Goal: Feedback & Contribution: Contribute content

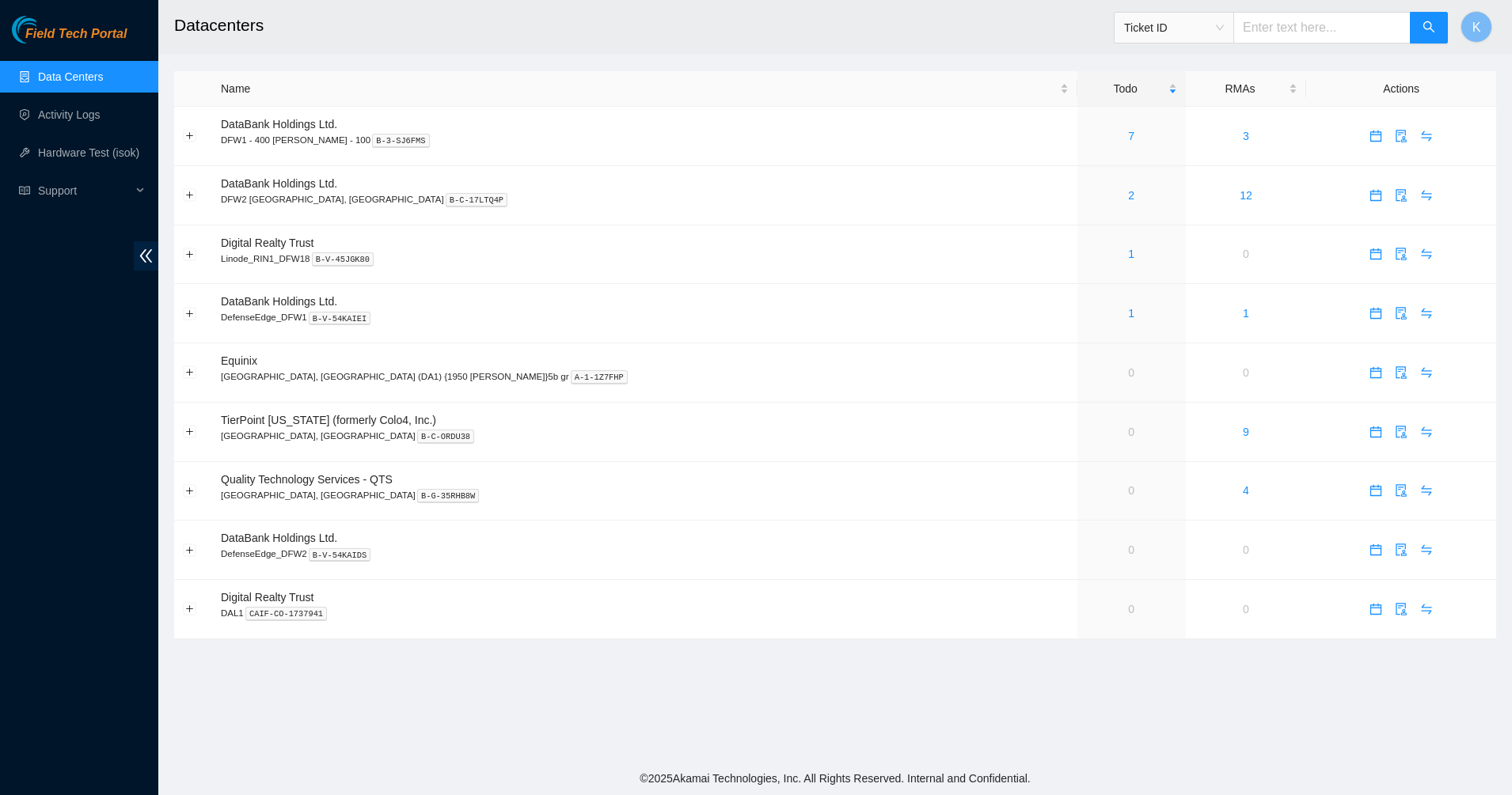
click at [103, 73] on link "Data Centers" at bounding box center [70, 76] width 65 height 13
click at [1086, 196] on div "2" at bounding box center [1131, 195] width 91 height 17
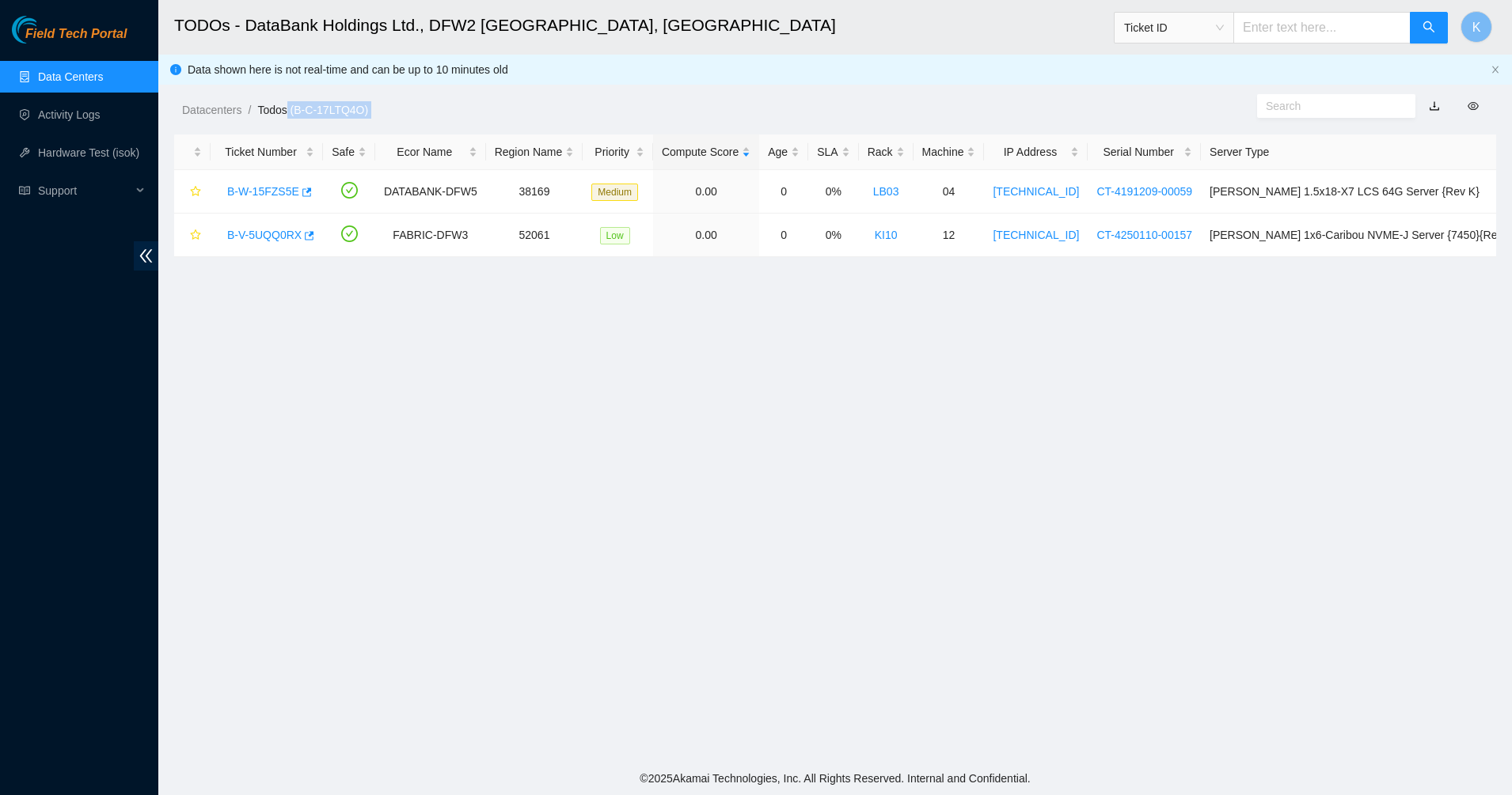
drag, startPoint x: 297, startPoint y: 89, endPoint x: 289, endPoint y: 83, distance: 10.0
click at [289, 83] on main "TODOs - DataBank Holdings Ltd., DFW2 [GEOGRAPHIC_DATA], [GEOGRAPHIC_DATA] Ticke…" at bounding box center [835, 381] width 1354 height 762
drag, startPoint x: 289, startPoint y: 83, endPoint x: 476, endPoint y: 285, distance: 275.3
click at [475, 285] on main "TODOs - DataBank Holdings Ltd., DFW2 [GEOGRAPHIC_DATA], [GEOGRAPHIC_DATA] Ticke…" at bounding box center [835, 381] width 1354 height 762
click at [860, 319] on main "TODOs - DataBank Holdings Ltd., DFW2 [GEOGRAPHIC_DATA], [GEOGRAPHIC_DATA] Ticke…" at bounding box center [835, 381] width 1354 height 762
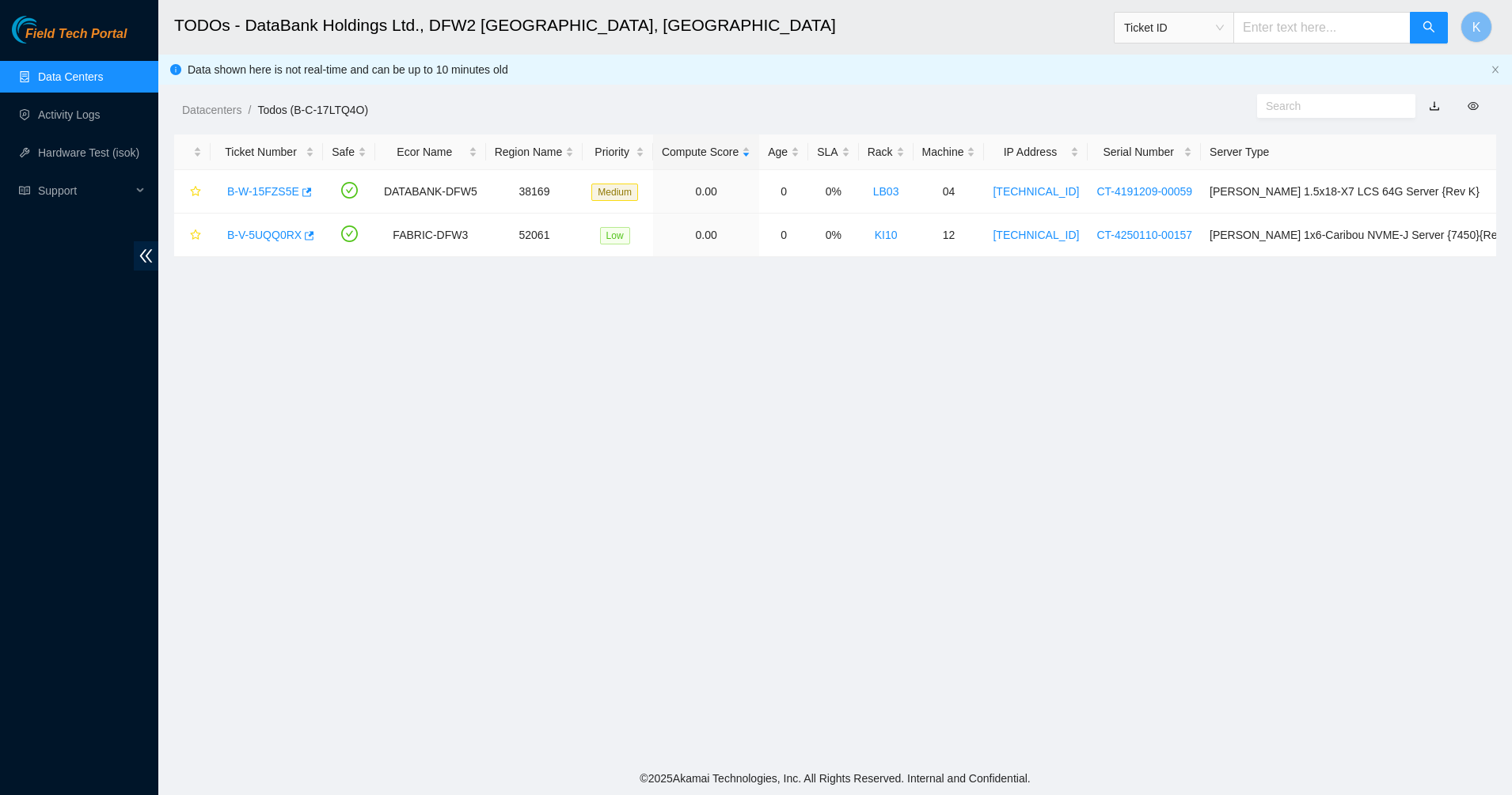
click at [1138, 369] on main "TODOs - DataBank Holdings Ltd., DFW2 [GEOGRAPHIC_DATA], [GEOGRAPHIC_DATA] Ticke…" at bounding box center [835, 381] width 1354 height 762
click at [61, 109] on link "Activity Logs" at bounding box center [69, 114] width 63 height 13
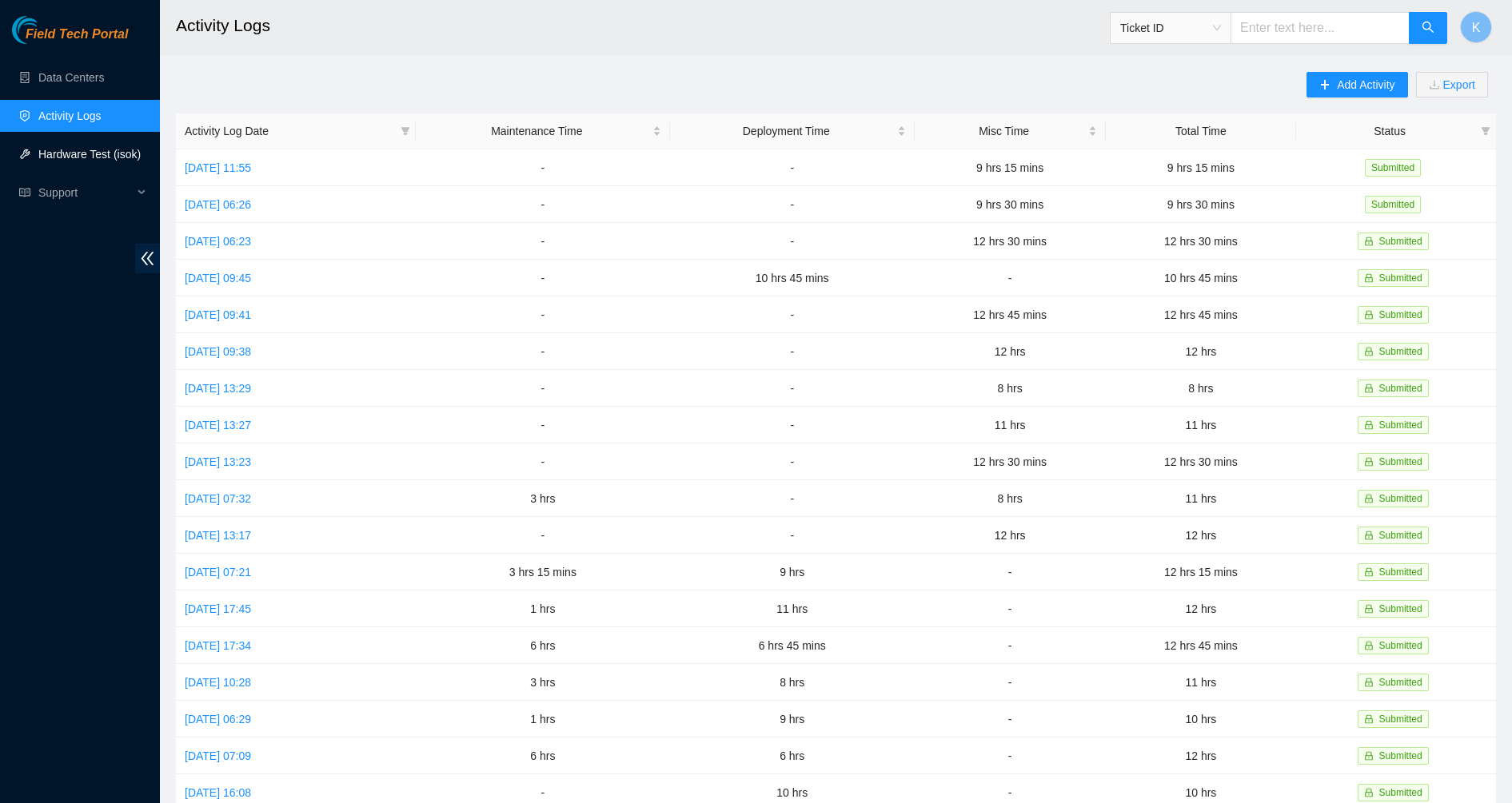
click at [89, 160] on link "Hardware Test (isok)" at bounding box center [89, 154] width 102 height 13
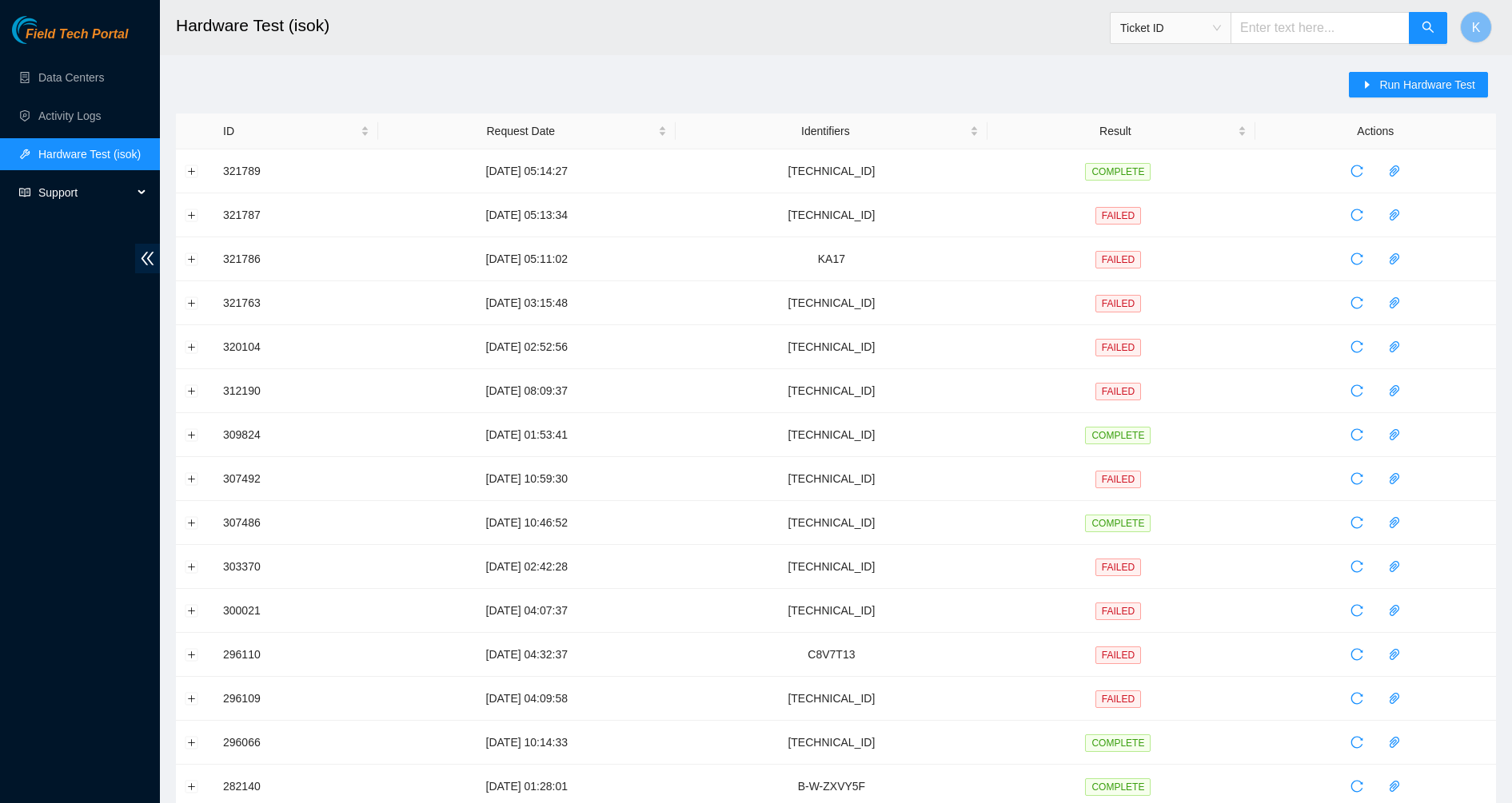
click at [78, 191] on span "Support" at bounding box center [85, 193] width 95 height 32
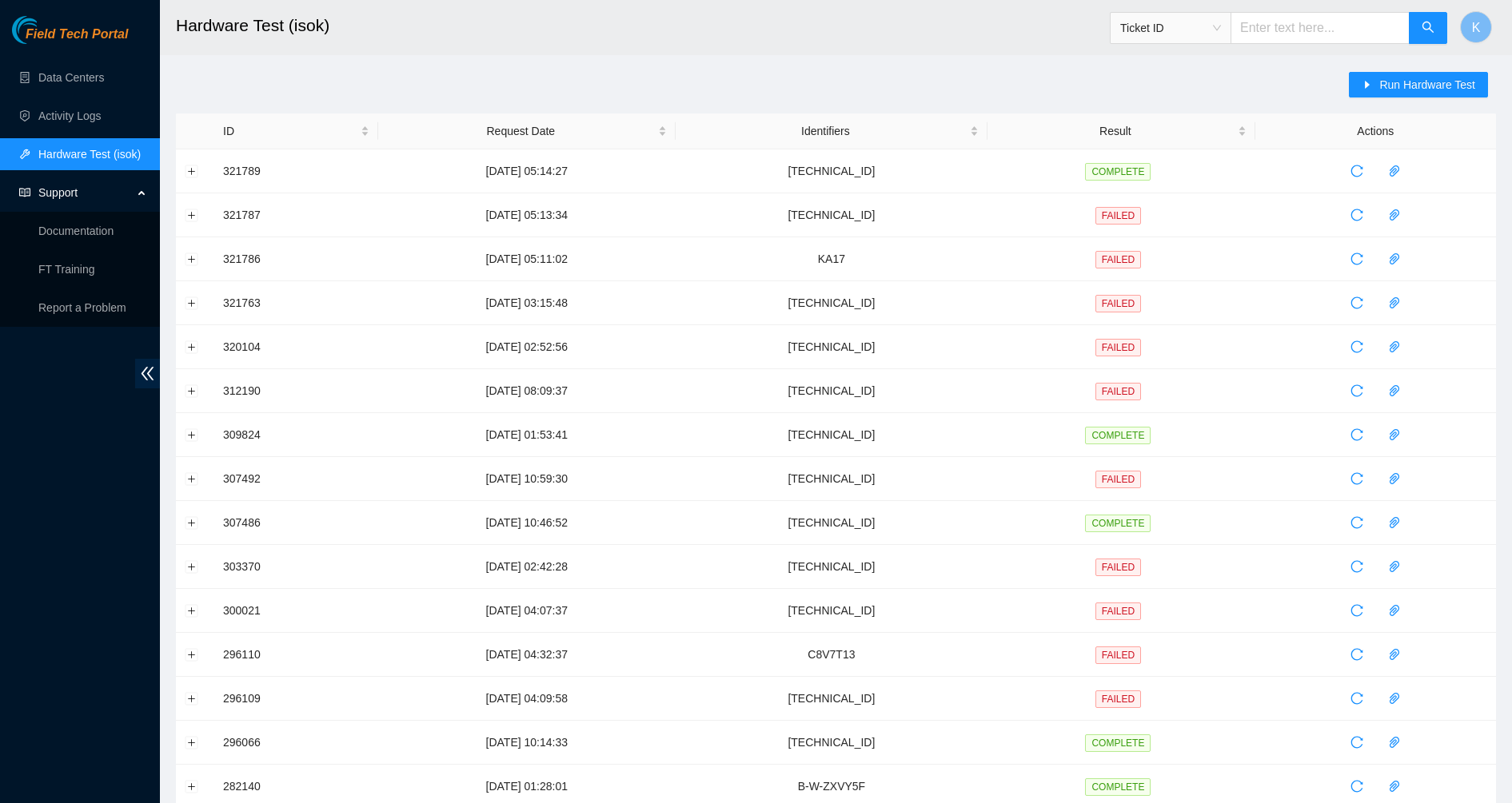
click at [52, 181] on span "Support" at bounding box center [85, 193] width 95 height 32
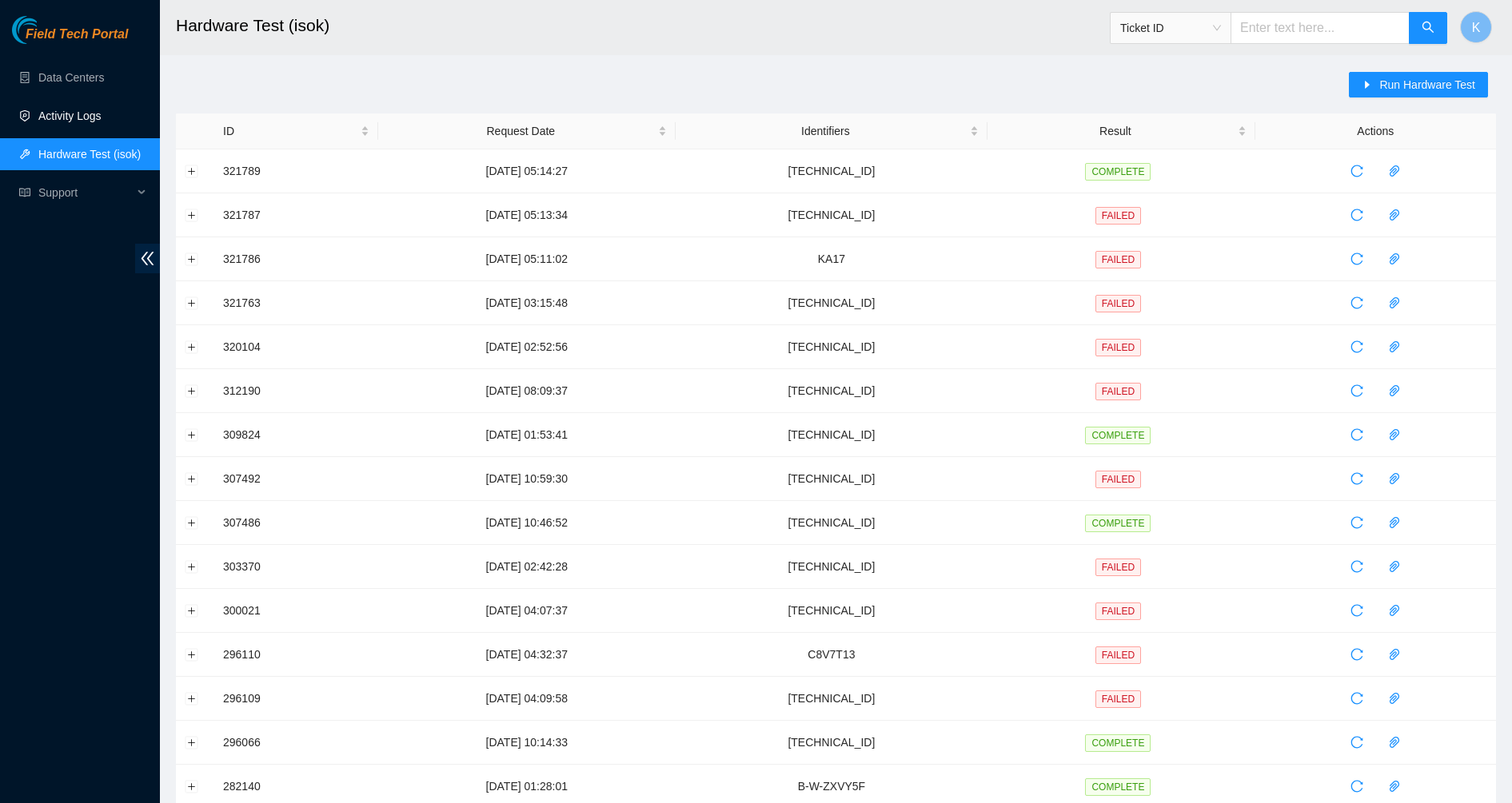
click at [66, 122] on link "Activity Logs" at bounding box center [69, 115] width 63 height 13
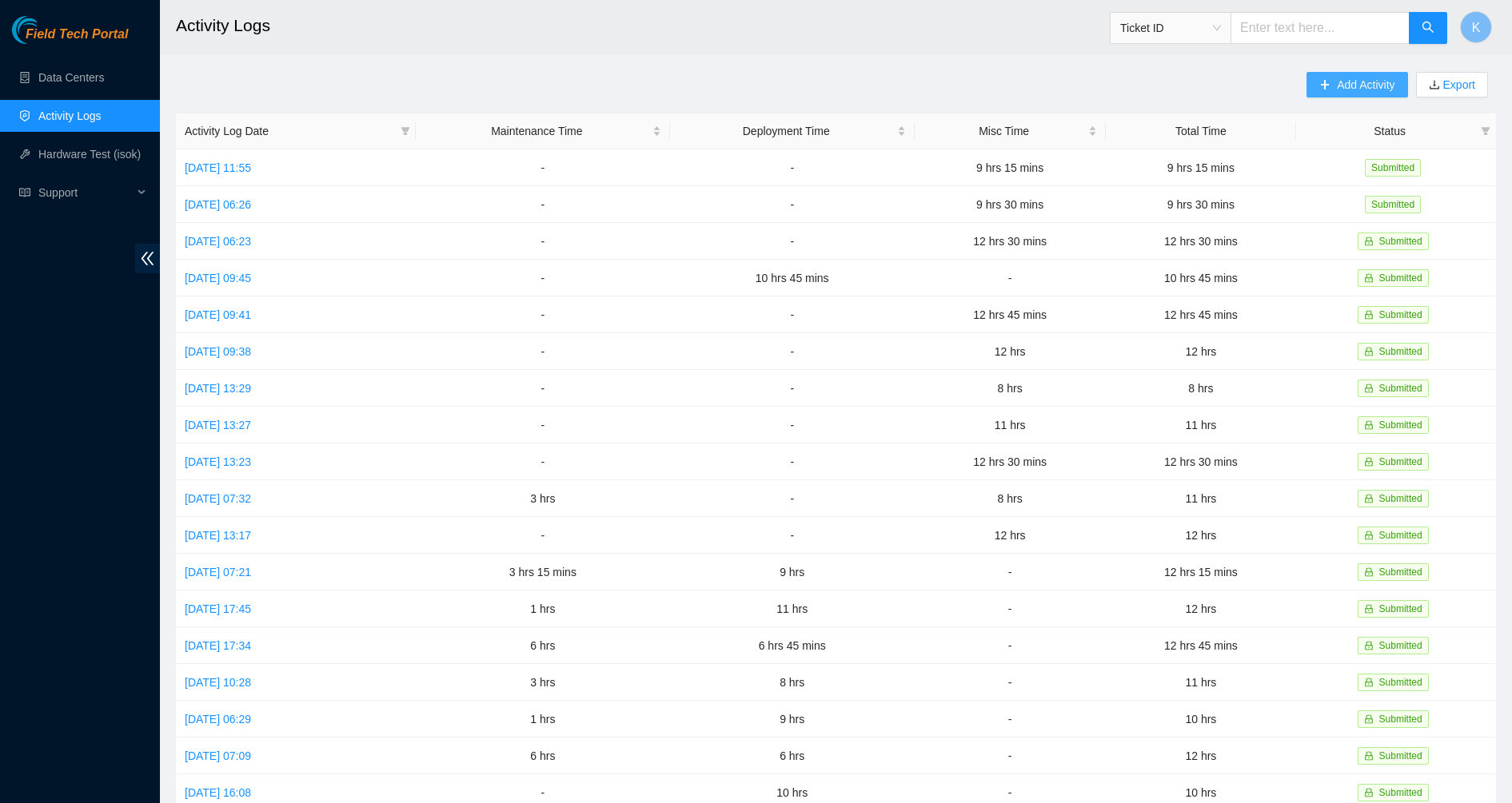
click at [1327, 83] on icon "plus" at bounding box center [1324, 84] width 11 height 11
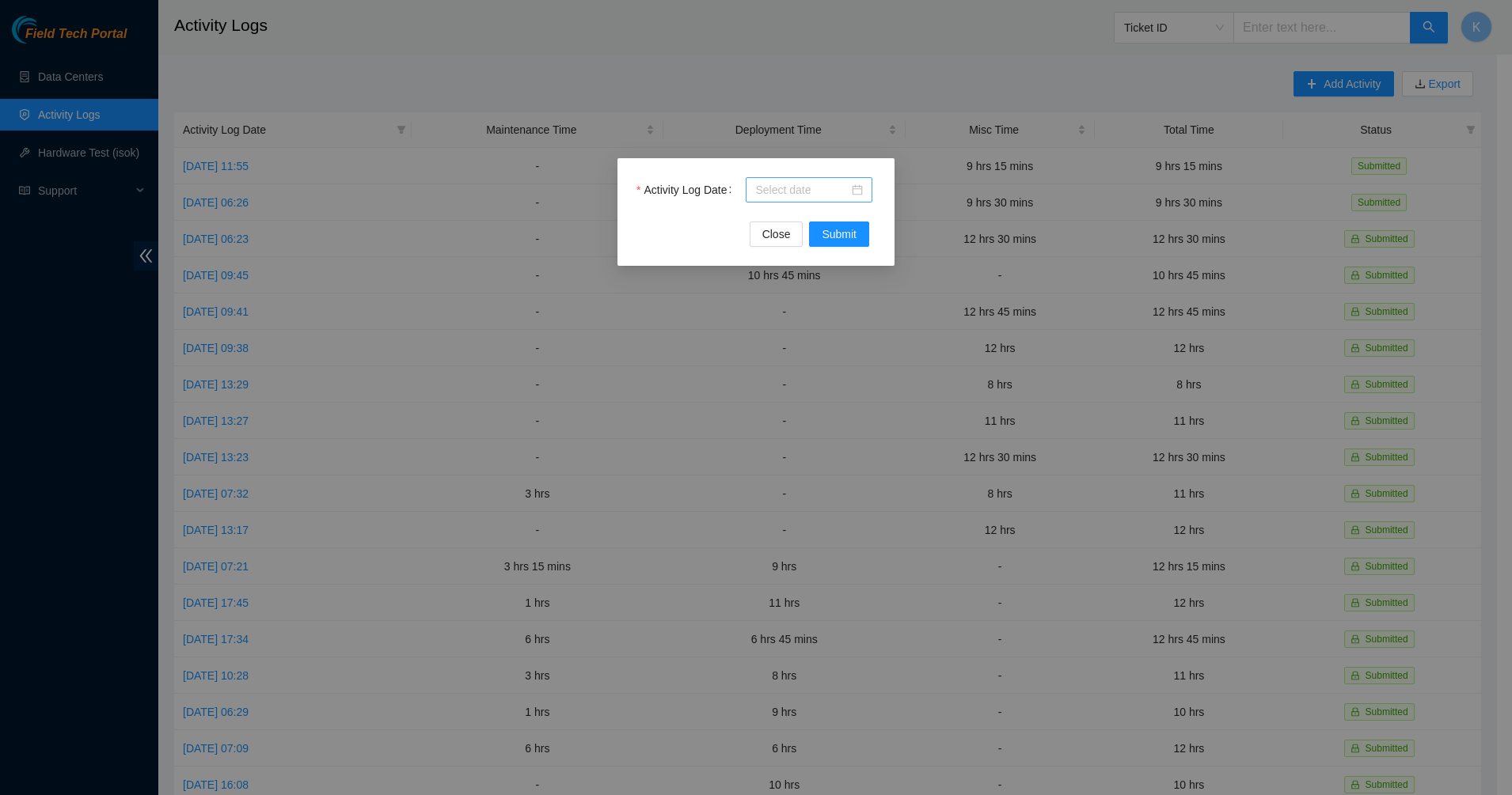
click at [859, 189] on div at bounding box center [809, 190] width 107 height 17
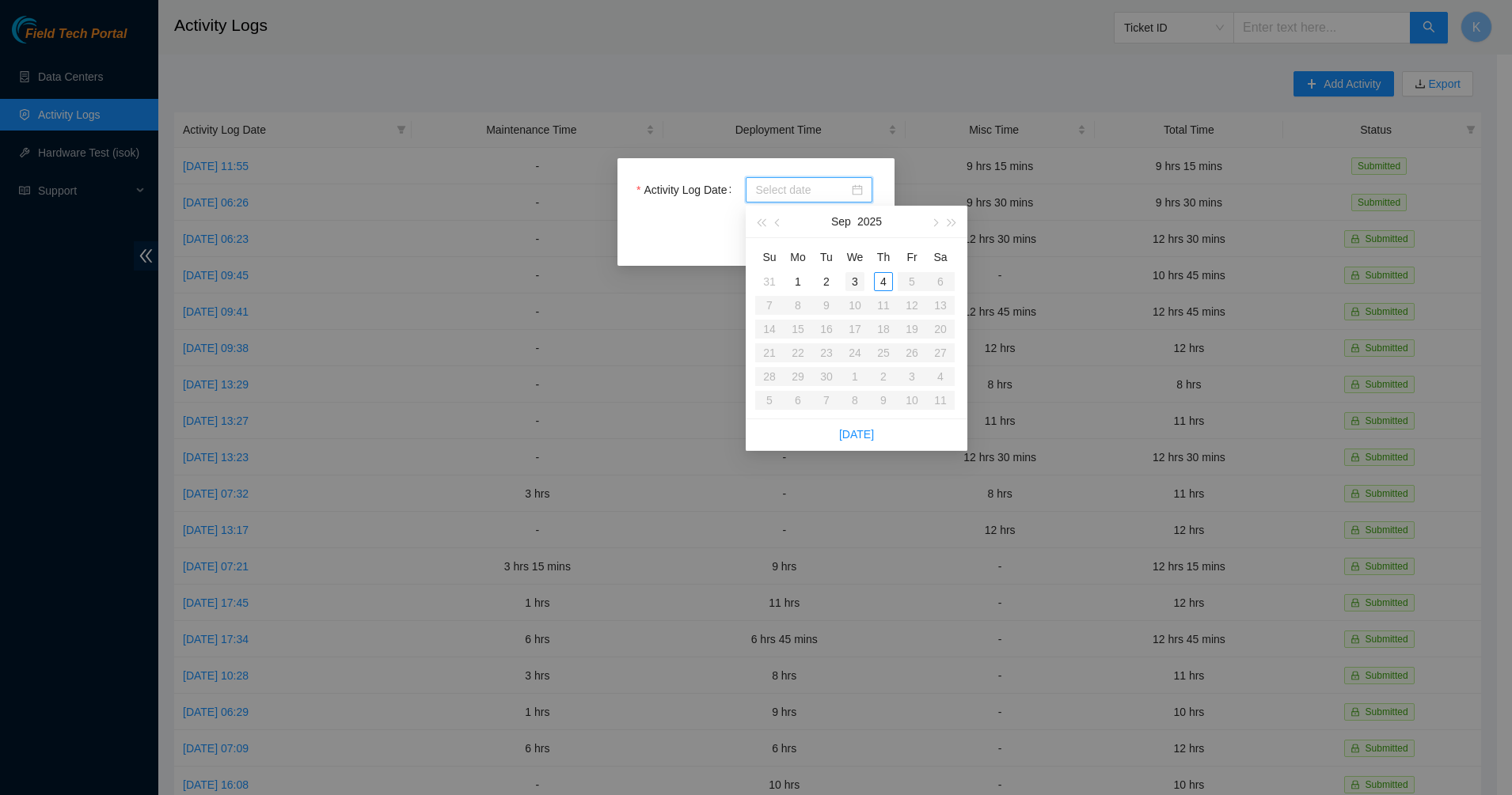
type input "[DATE]"
click at [852, 282] on div "3" at bounding box center [855, 282] width 19 height 19
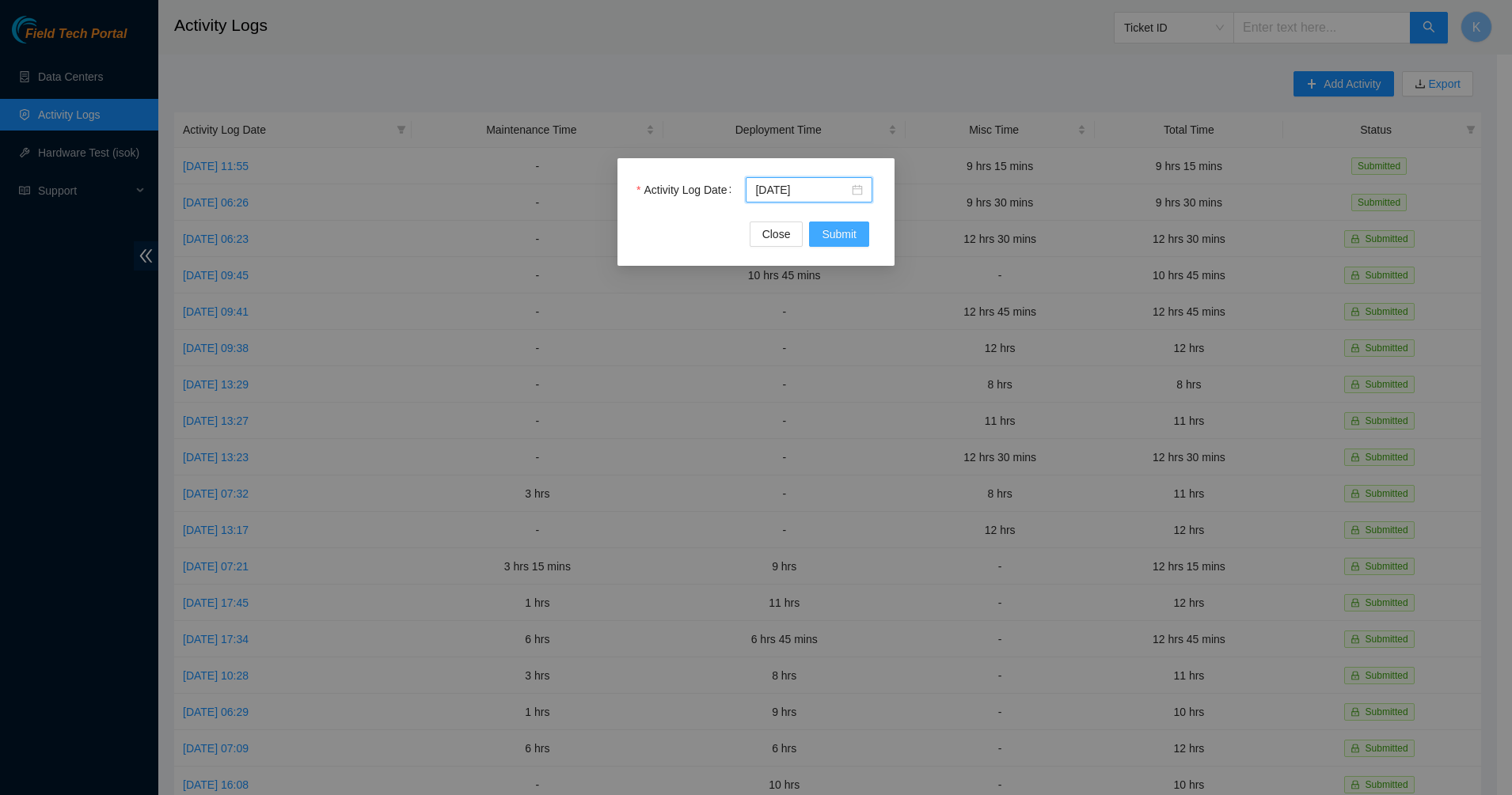
click at [829, 235] on span "Submit" at bounding box center [839, 234] width 35 height 17
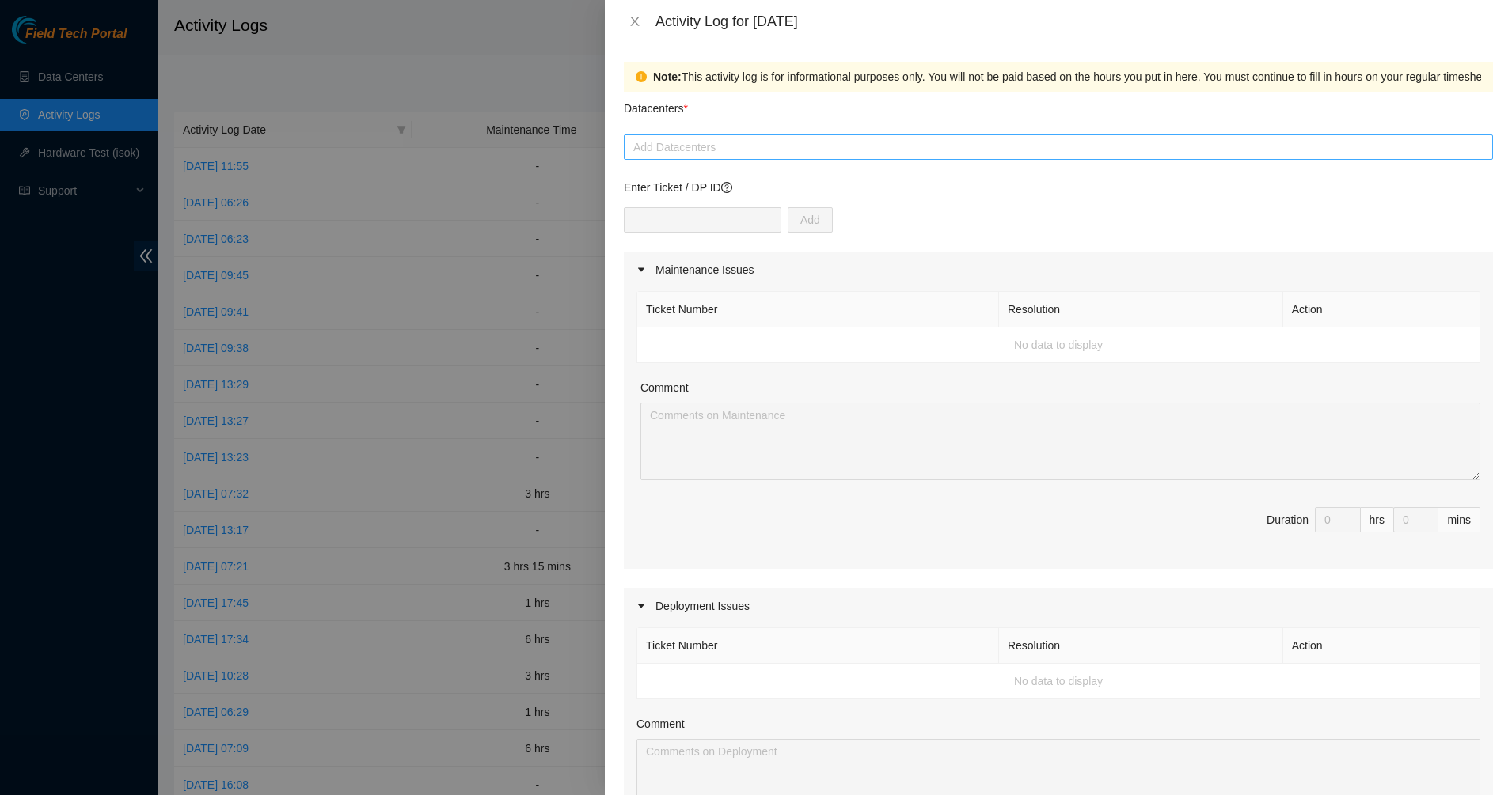
click at [756, 138] on div at bounding box center [1058, 147] width 861 height 19
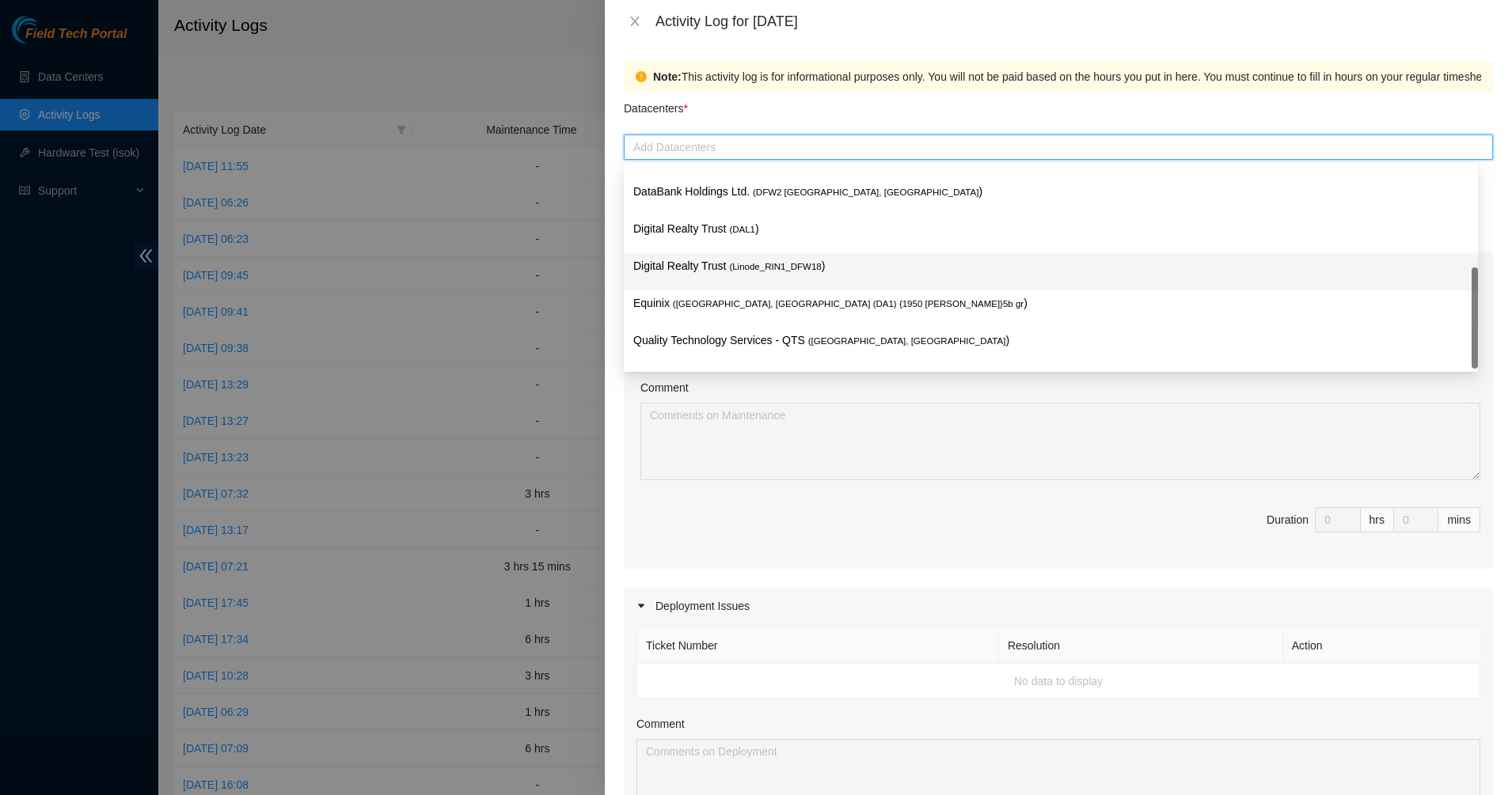
scroll to position [132, 0]
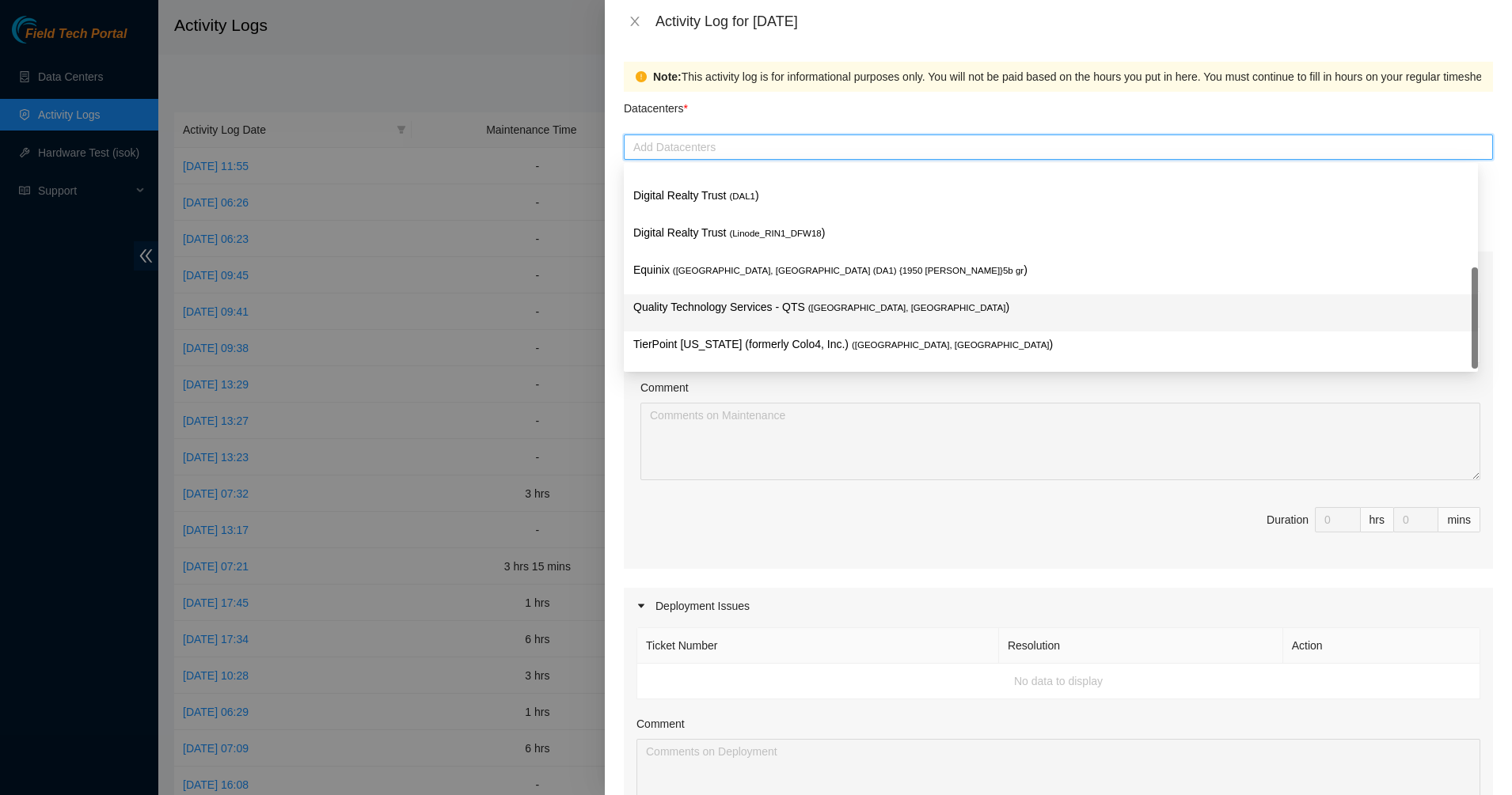
click at [711, 301] on p "Quality Technology Services - QTS ( [GEOGRAPHIC_DATA], [GEOGRAPHIC_DATA] )" at bounding box center [1051, 307] width 836 height 18
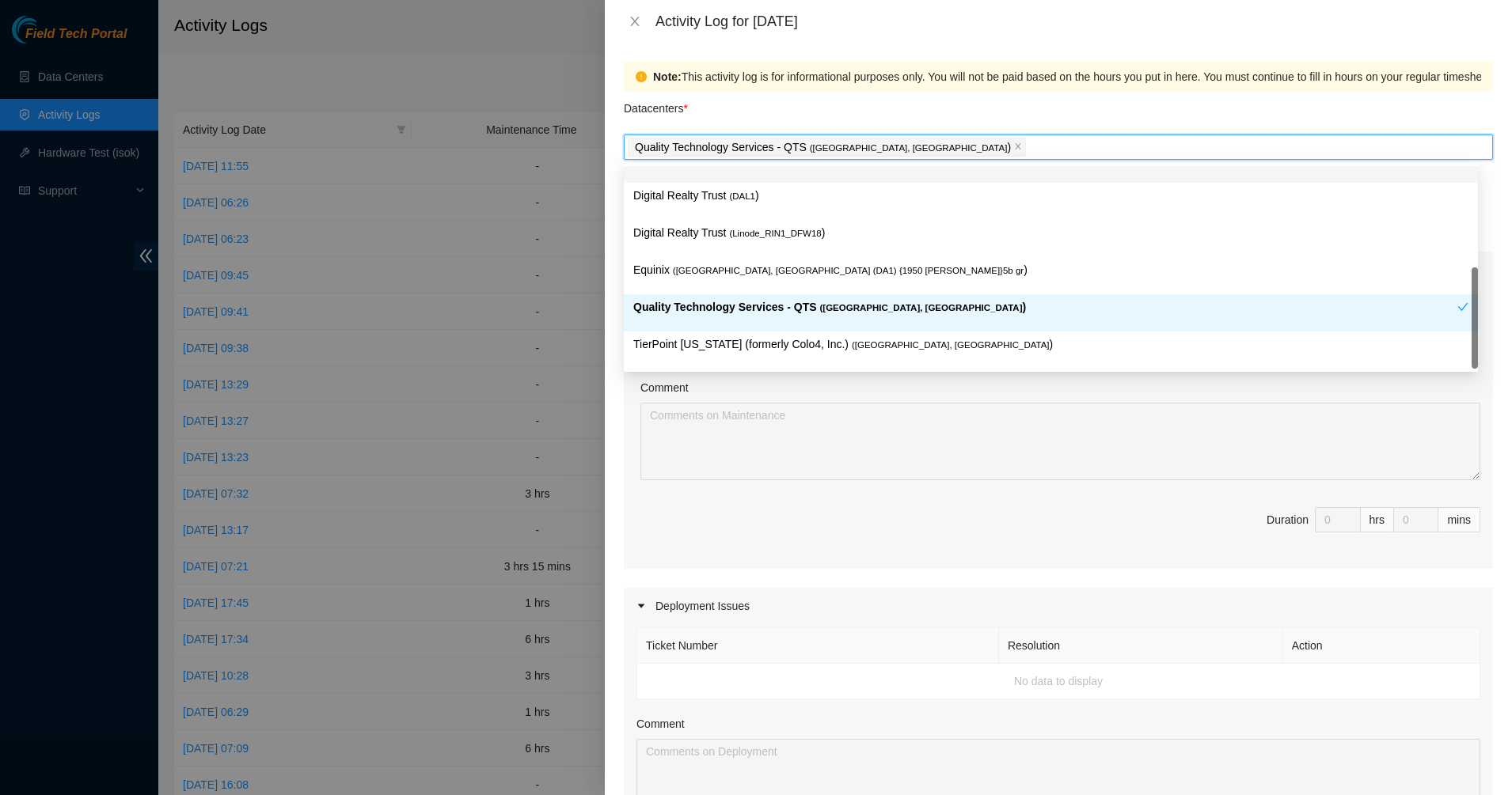
click at [832, 124] on div "Datacenters *" at bounding box center [1058, 113] width 869 height 43
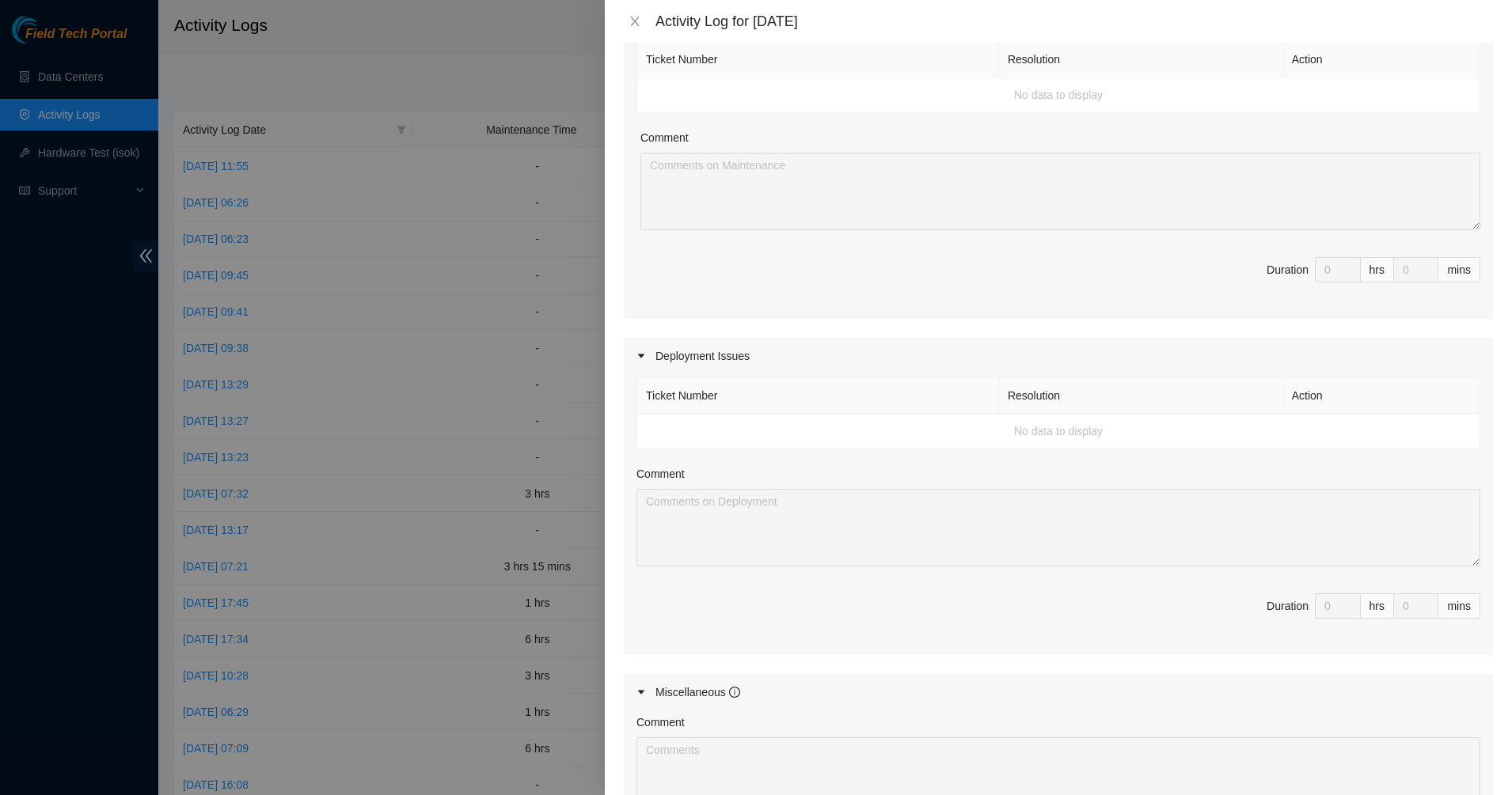
scroll to position [495, 0]
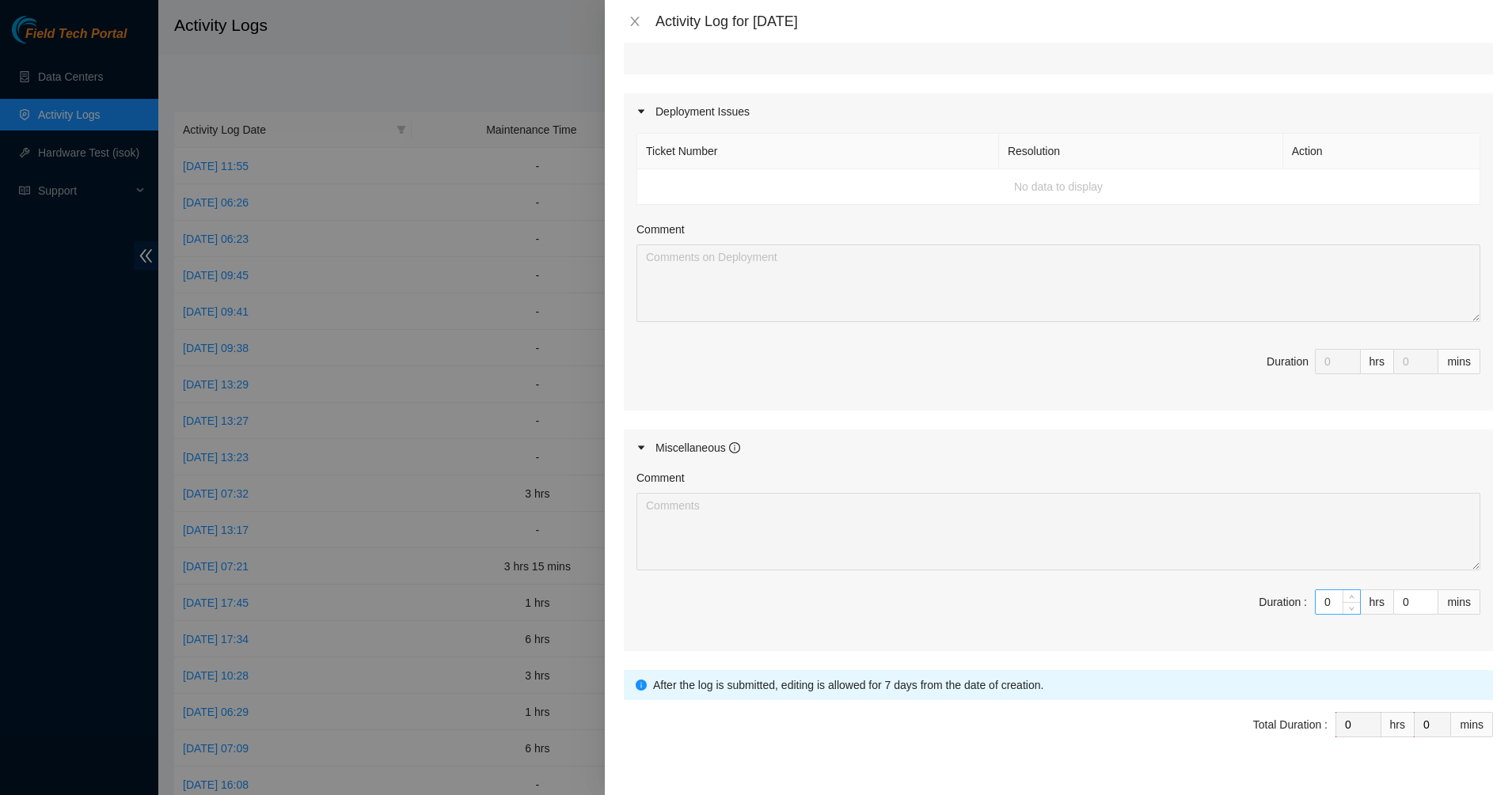
drag, startPoint x: 1331, startPoint y: 603, endPoint x: 1307, endPoint y: 598, distance: 24.5
click at [1315, 598] on div "0" at bounding box center [1338, 602] width 46 height 25
drag, startPoint x: 1318, startPoint y: 601, endPoint x: 1288, endPoint y: 594, distance: 30.8
click at [1289, 594] on span "Duration : 0 hrs 0 mins" at bounding box center [1058, 612] width 844 height 45
type input "1"
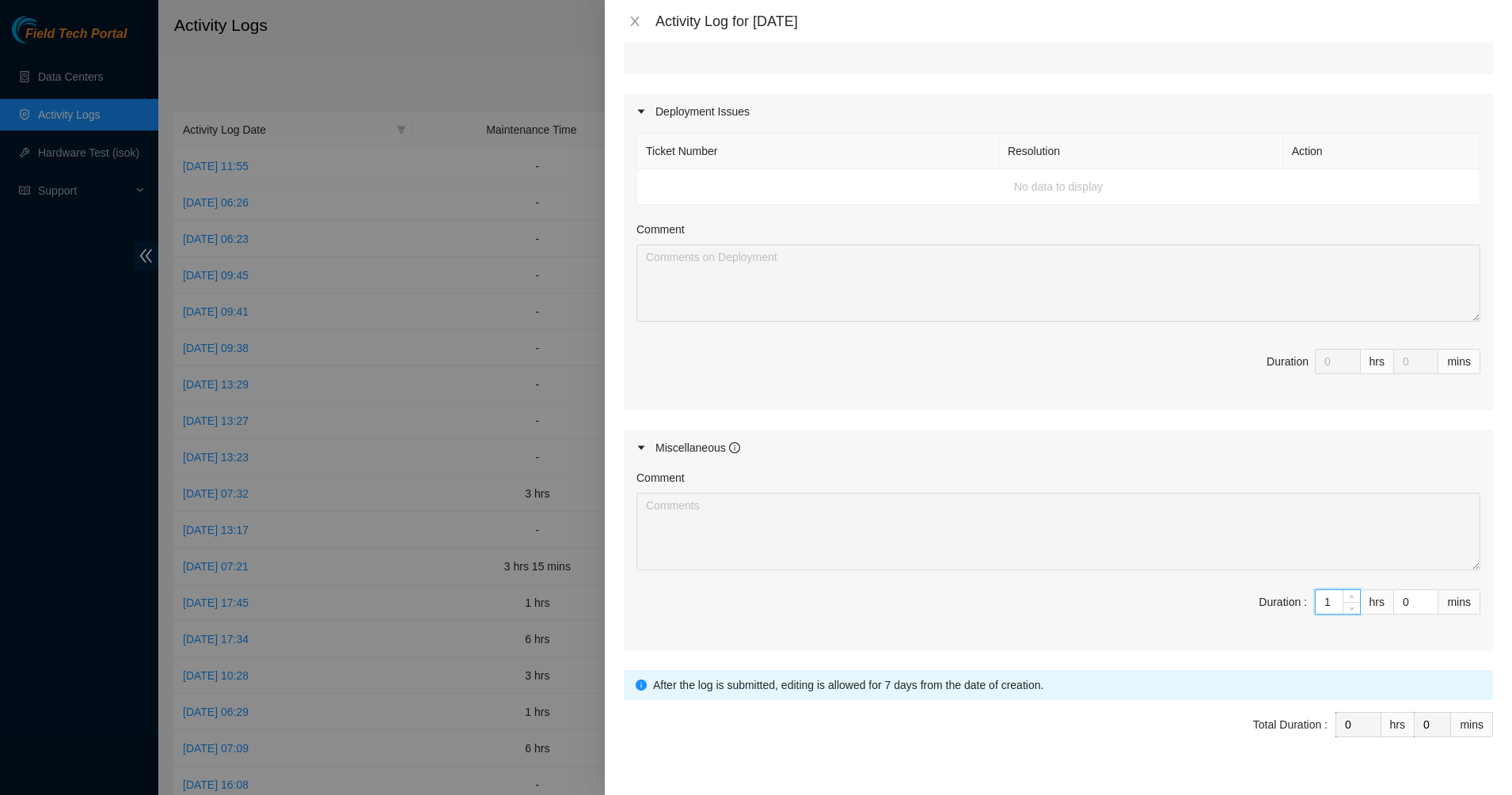
type input "1"
type input "10"
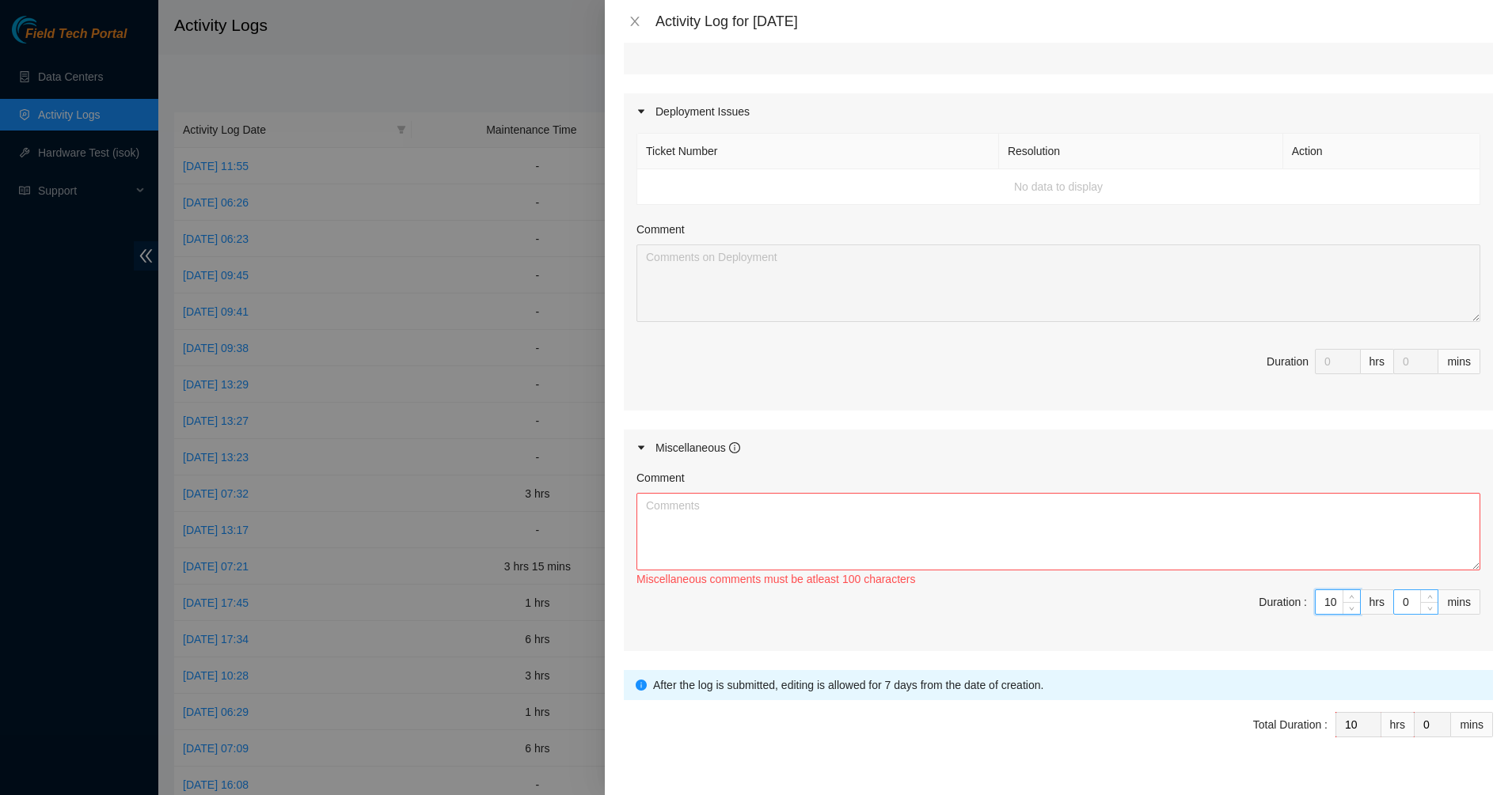
type input "10"
click at [1394, 598] on input "0" at bounding box center [1416, 602] width 44 height 24
drag, startPoint x: 1397, startPoint y: 600, endPoint x: 1336, endPoint y: 600, distance: 61.0
click at [1338, 600] on span "Duration : 10 hrs 0 mins" at bounding box center [1058, 612] width 844 height 45
type input "3"
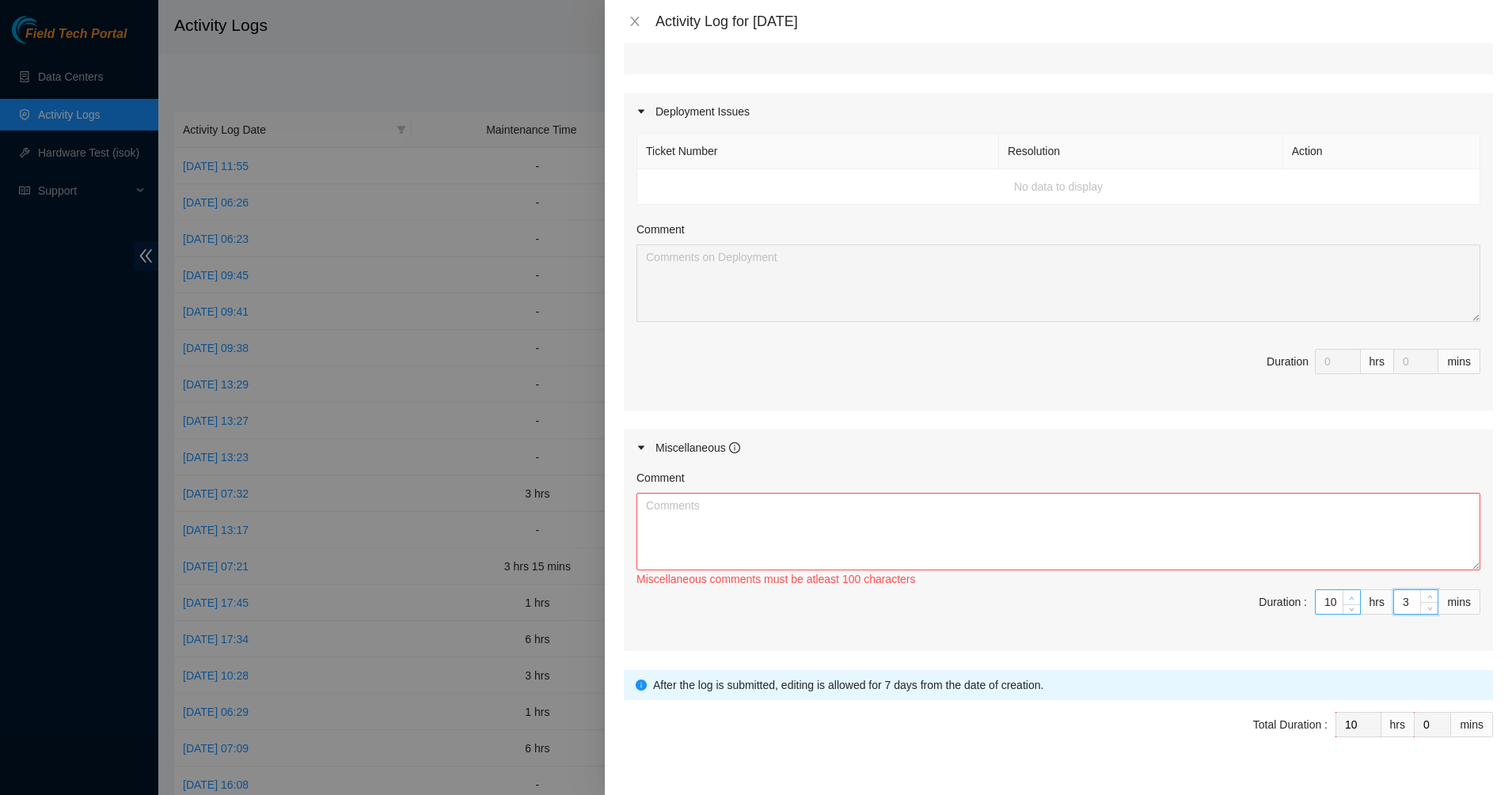
type input "3"
type input "30"
click at [1161, 509] on textarea "Comment" at bounding box center [1058, 532] width 844 height 77
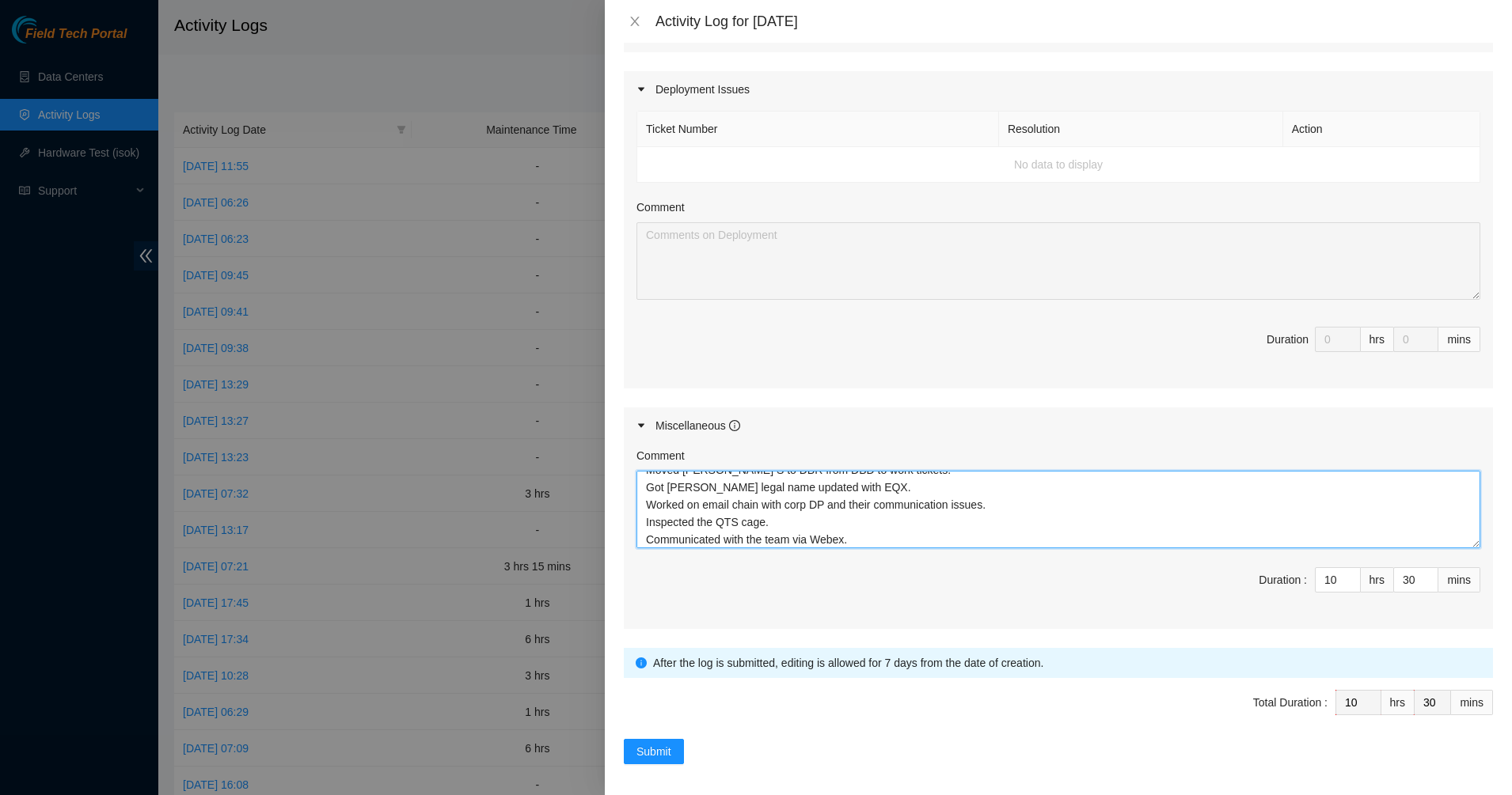
scroll to position [524, 0]
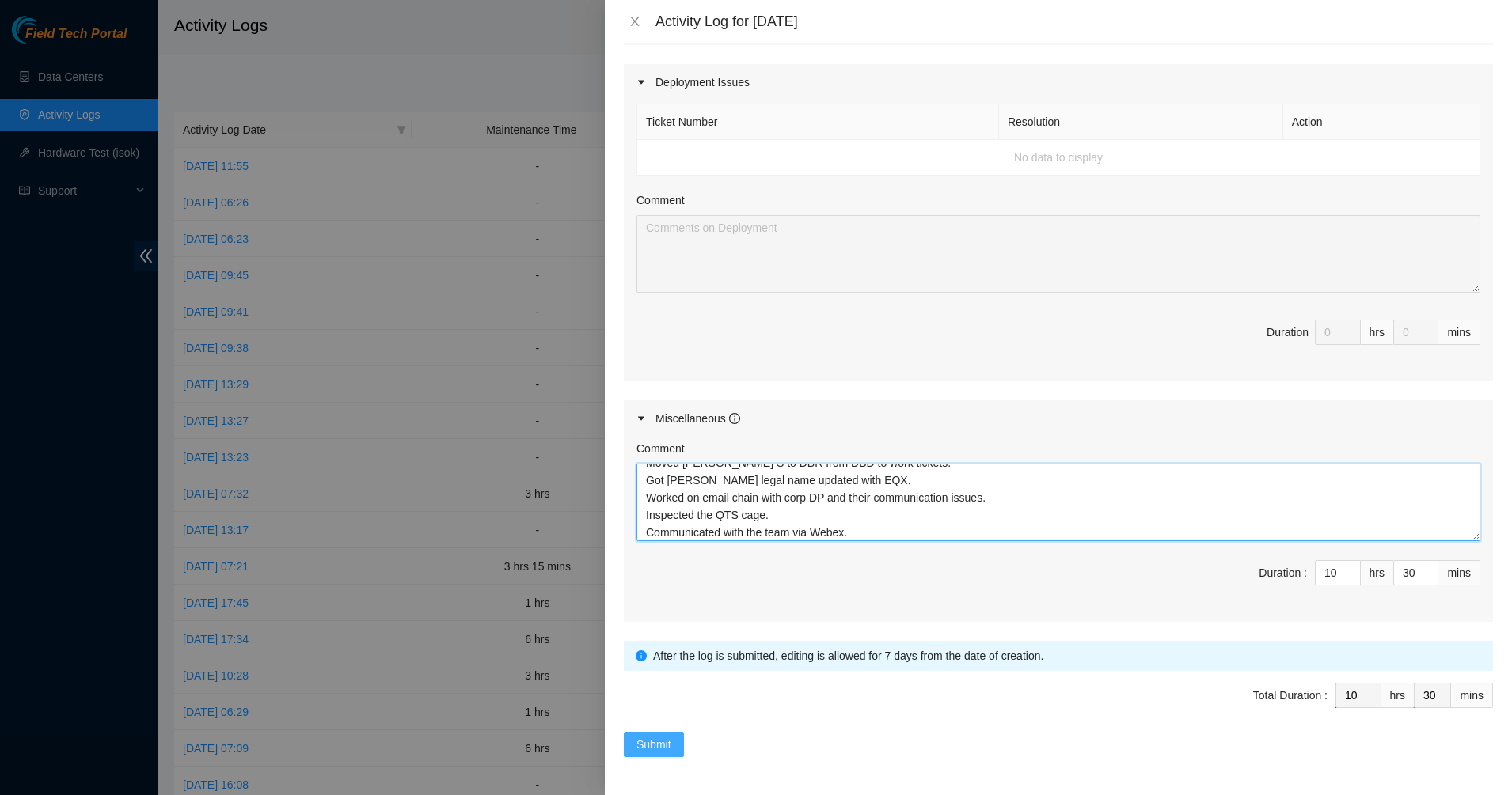
type textarea "Cleaned QTS office. Purchased a trash can and bags for the office. Monitored ti…"
drag, startPoint x: 674, startPoint y: 735, endPoint x: 885, endPoint y: 547, distance: 282.6
click at [672, 735] on button "Submit" at bounding box center [654, 744] width 60 height 25
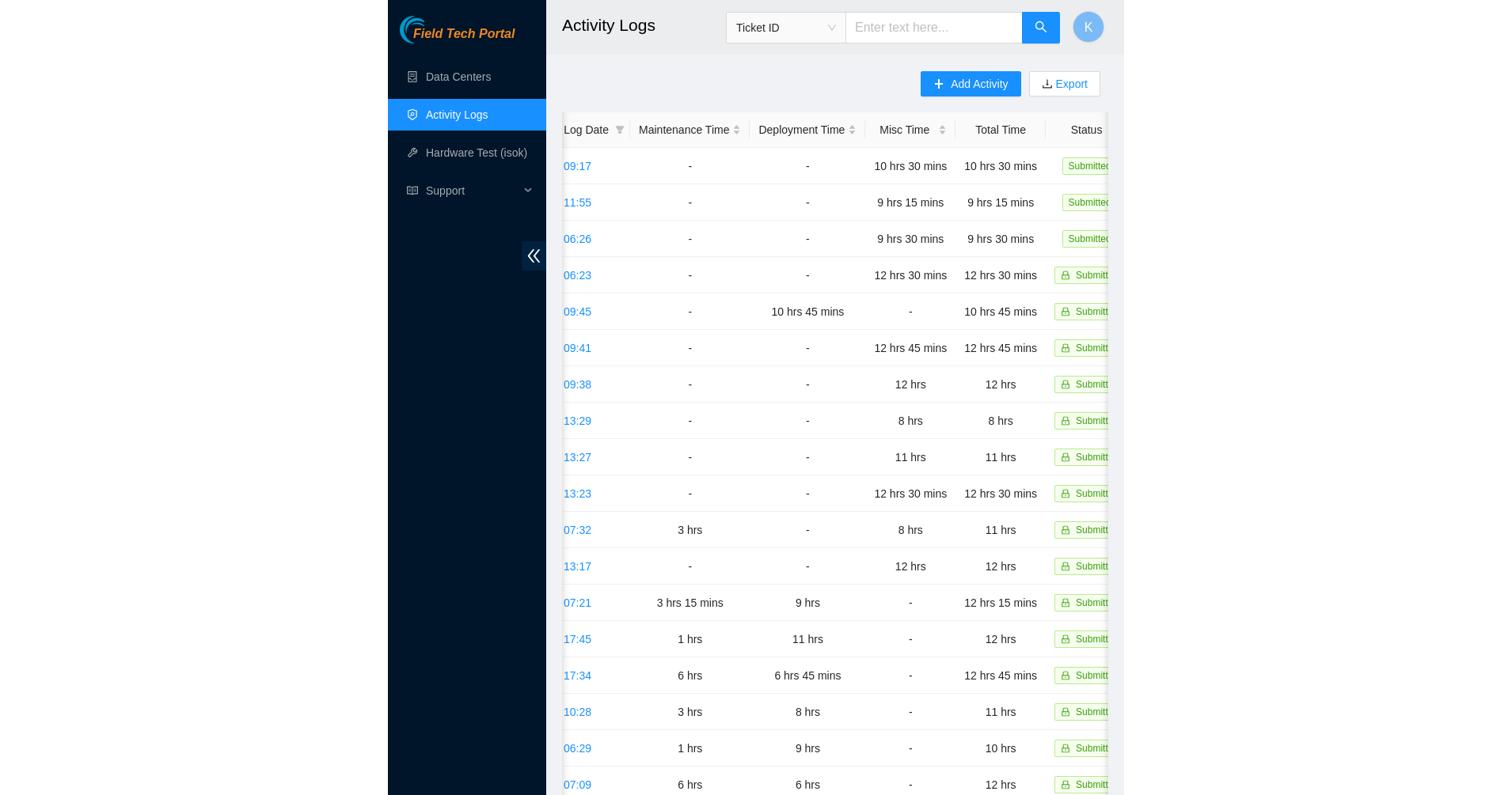
scroll to position [0, 0]
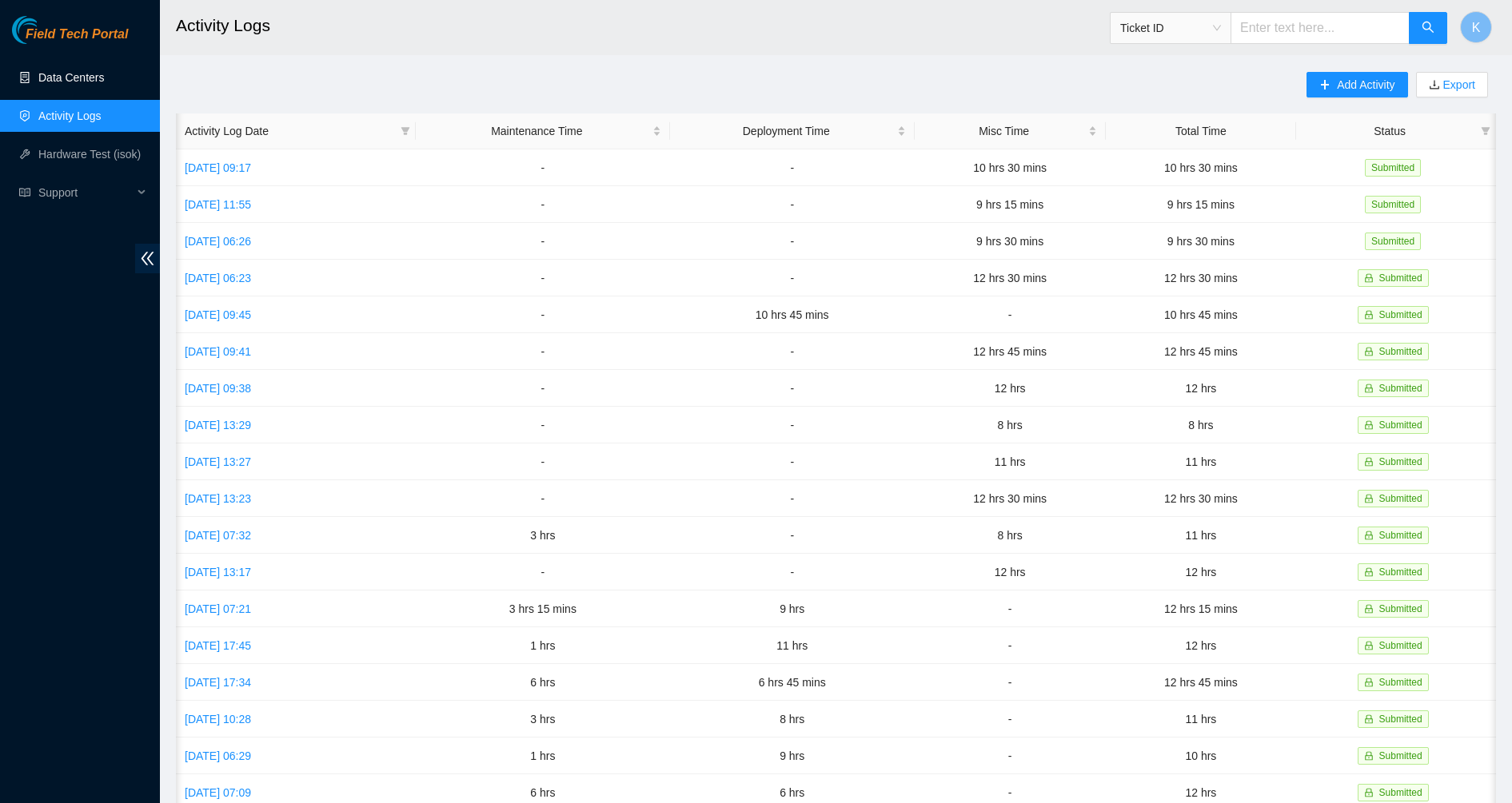
click at [104, 76] on link "Data Centers" at bounding box center [71, 77] width 66 height 13
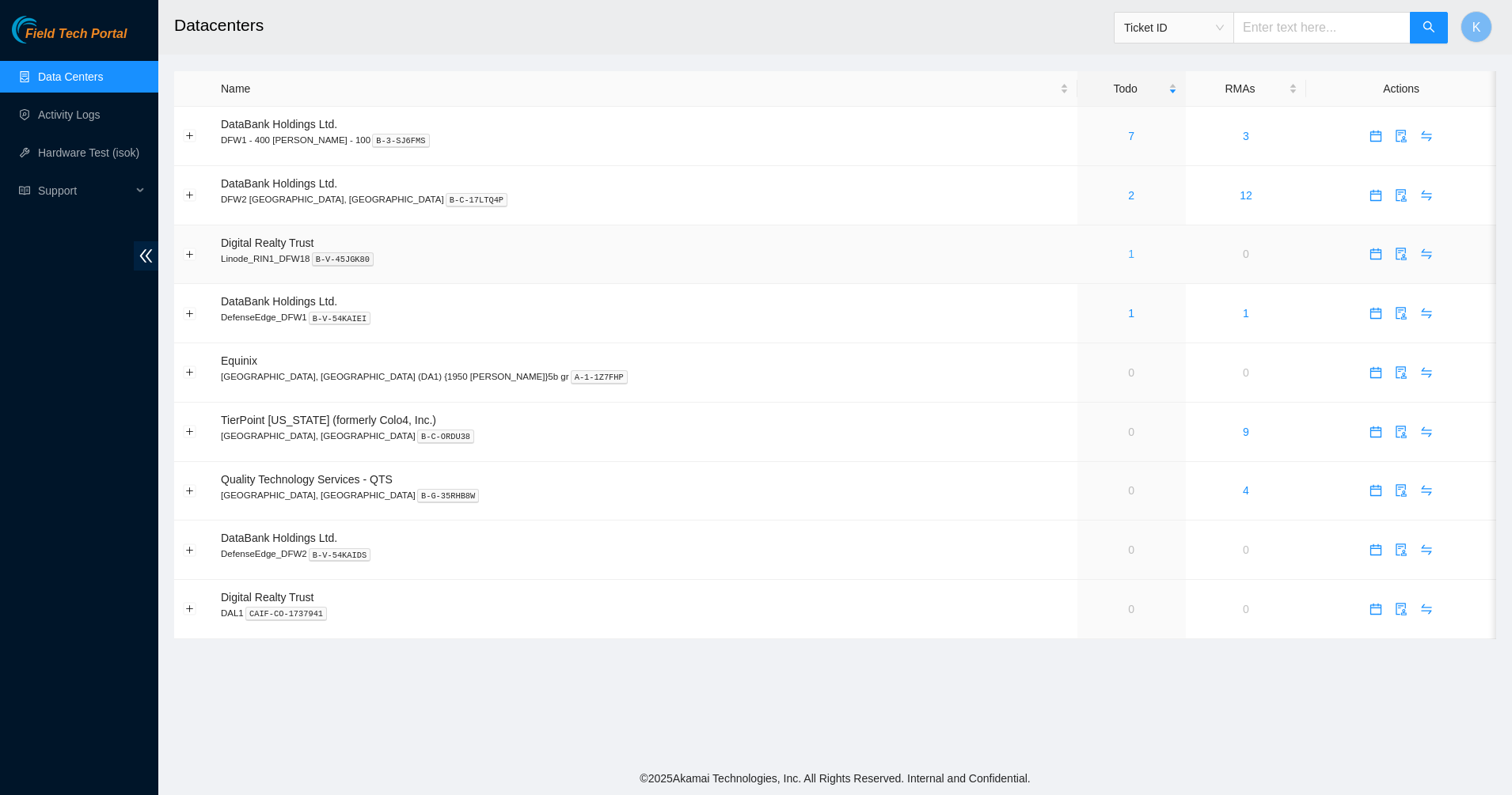
click at [1128, 254] on link "1" at bounding box center [1130, 254] width 6 height 13
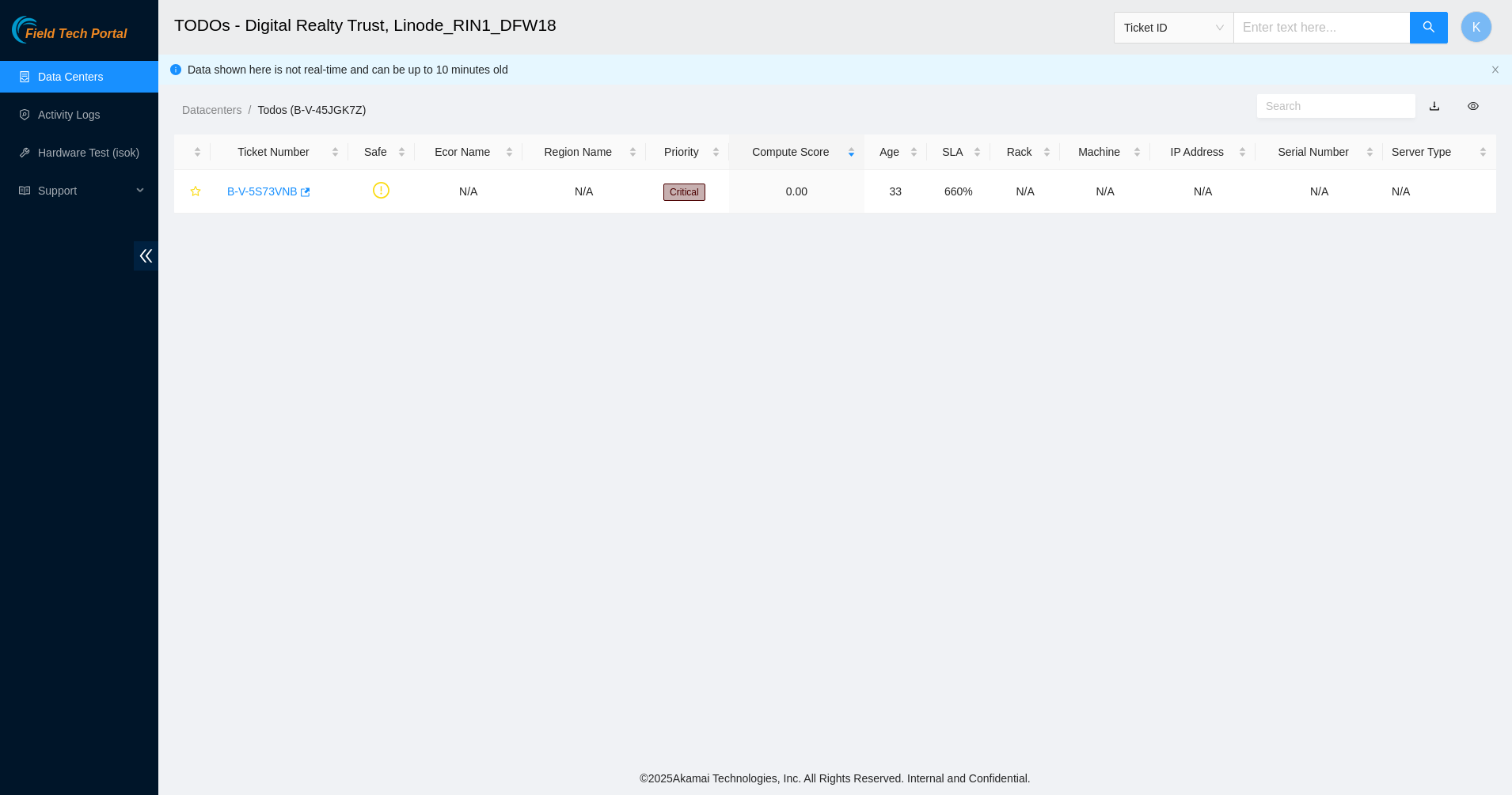
click at [45, 70] on link "Data Centers" at bounding box center [70, 76] width 65 height 13
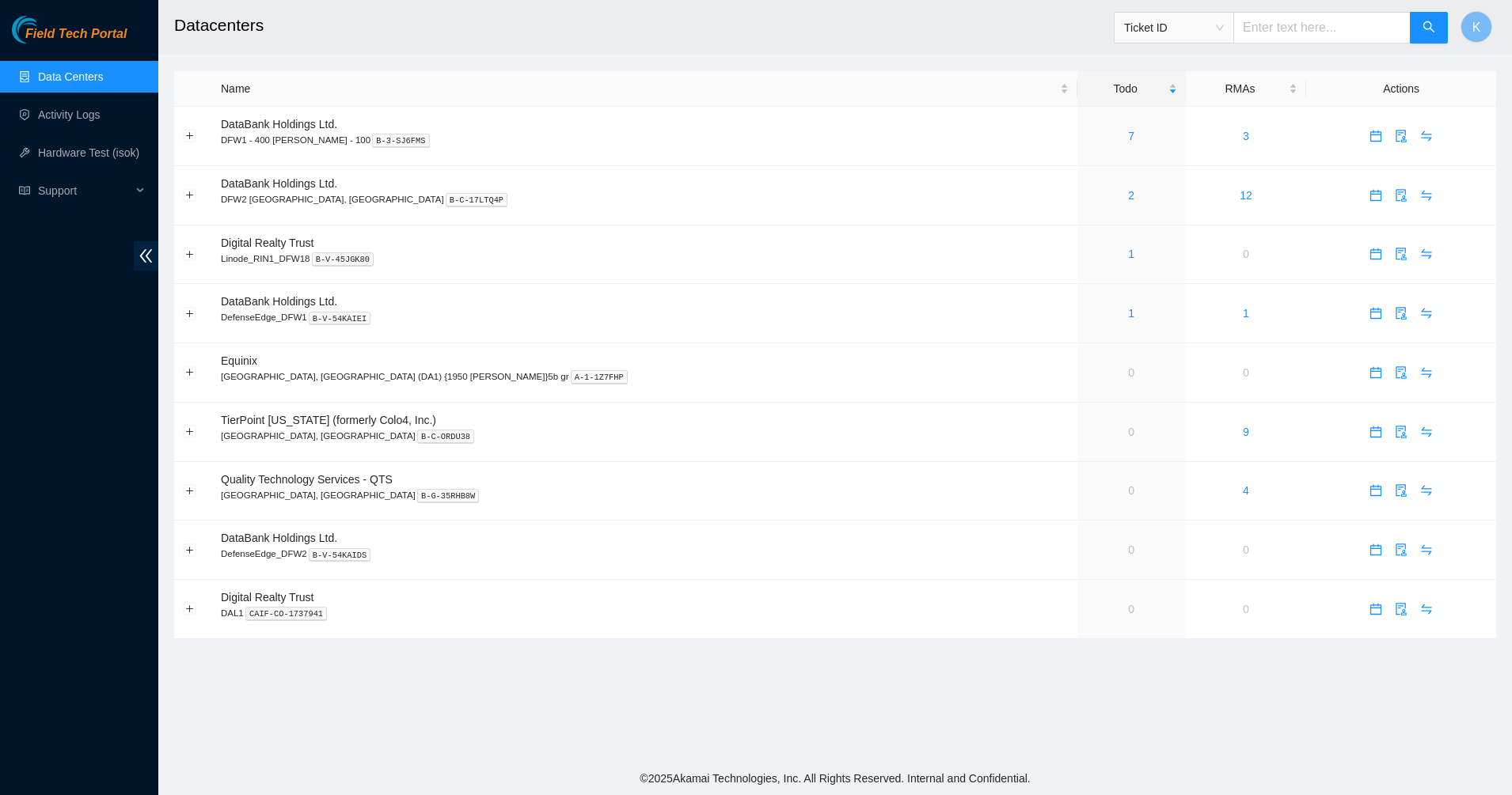
click at [48, 75] on link "Data Centers" at bounding box center [70, 76] width 65 height 13
